Goal: Use online tool/utility

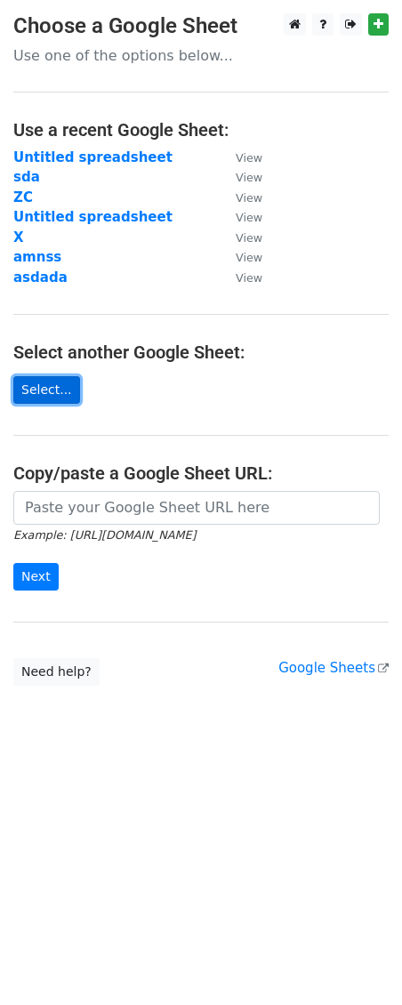
click at [36, 398] on link "Select..." at bounding box center [46, 390] width 67 height 28
click at [36, 391] on link "Select..." at bounding box center [46, 390] width 67 height 28
